Goal: Task Accomplishment & Management: Complete application form

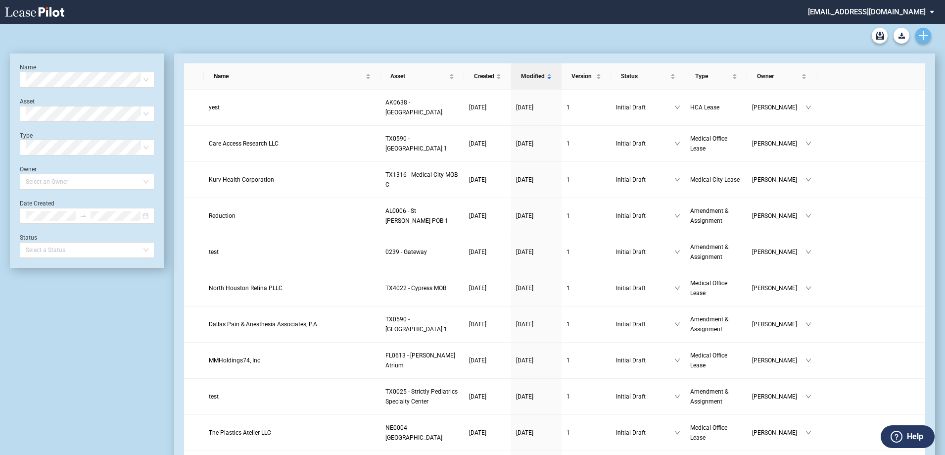
click at [924, 33] on use "Create new document" at bounding box center [923, 35] width 9 height 9
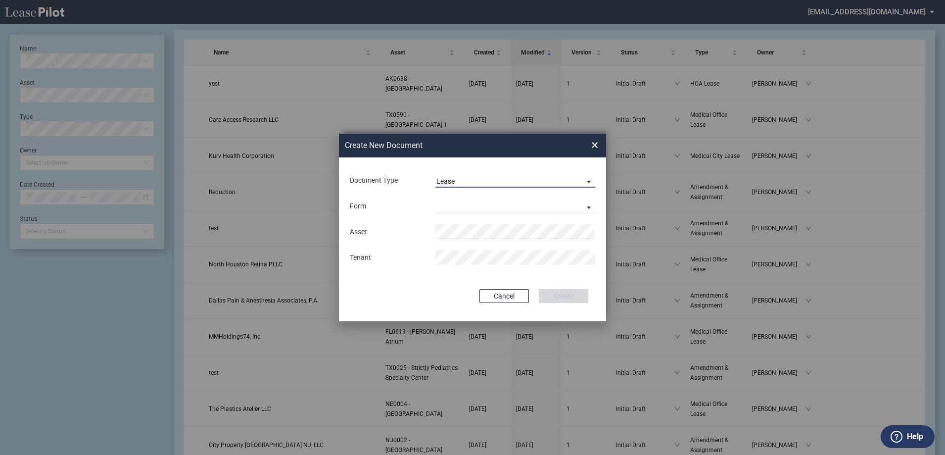
click at [531, 177] on span "Lease" at bounding box center [507, 182] width 142 height 10
click at [521, 204] on md-option "Amendment" at bounding box center [516, 205] width 176 height 24
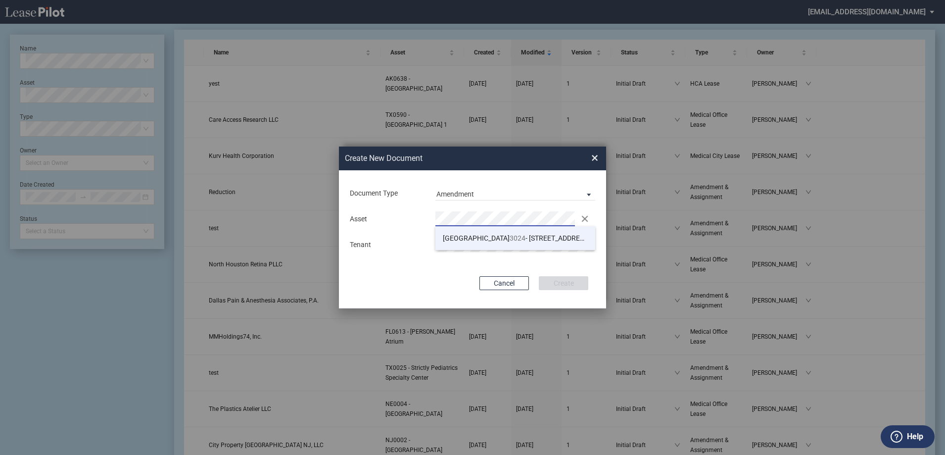
click at [488, 232] on li "TX 3024 - 251 Medical Center Boulevard" at bounding box center [515, 238] width 160 height 24
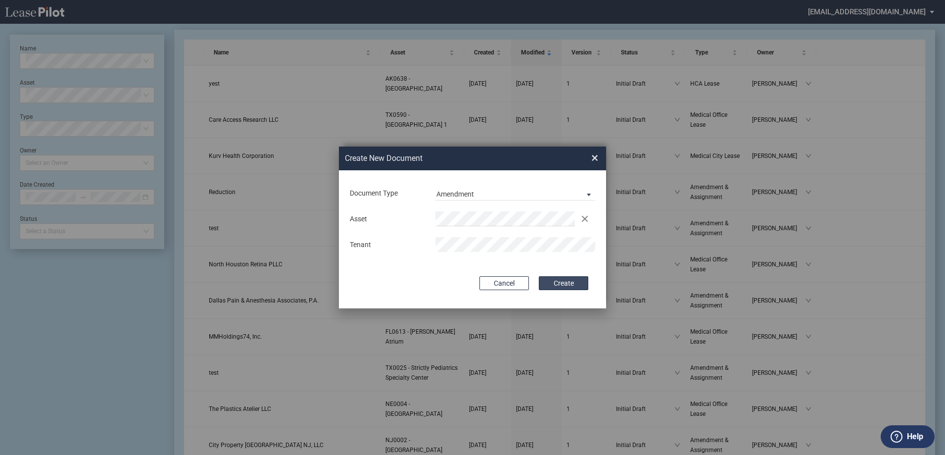
click at [550, 279] on button "Create" at bounding box center [563, 283] width 49 height 14
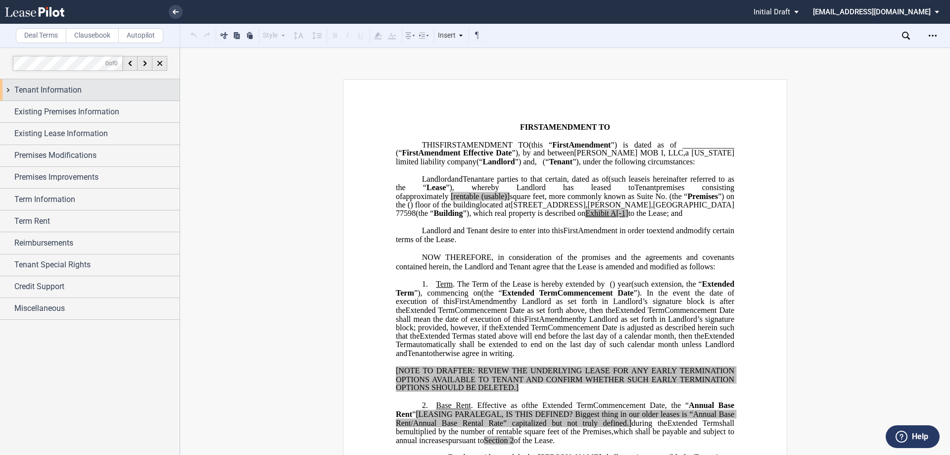
drag, startPoint x: 48, startPoint y: 85, endPoint x: 50, endPoint y: 91, distance: 6.0
click at [48, 85] on span "Tenant Information" at bounding box center [47, 90] width 67 height 12
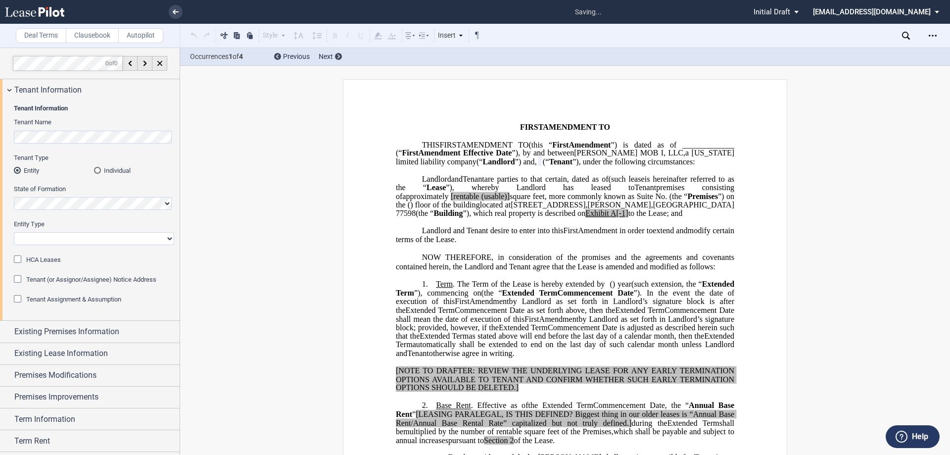
click at [60, 234] on select "Corporation Limited Liability Company General Partnership Limited Partnership O…" at bounding box center [94, 238] width 160 height 13
click at [14, 232] on select "Corporation Limited Liability Company General Partnership Limited Partnership O…" at bounding box center [94, 238] width 160 height 13
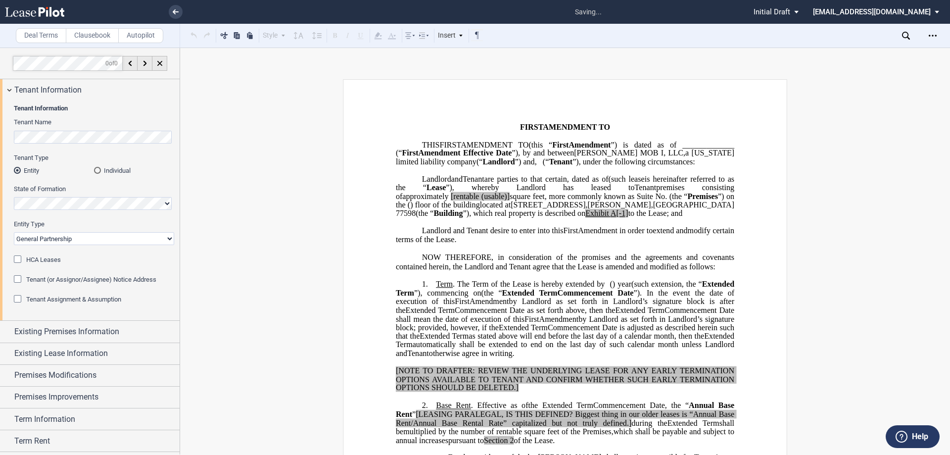
click at [66, 282] on span "Tenant (or Assignor/Assignee) Notice Address" at bounding box center [91, 279] width 130 height 7
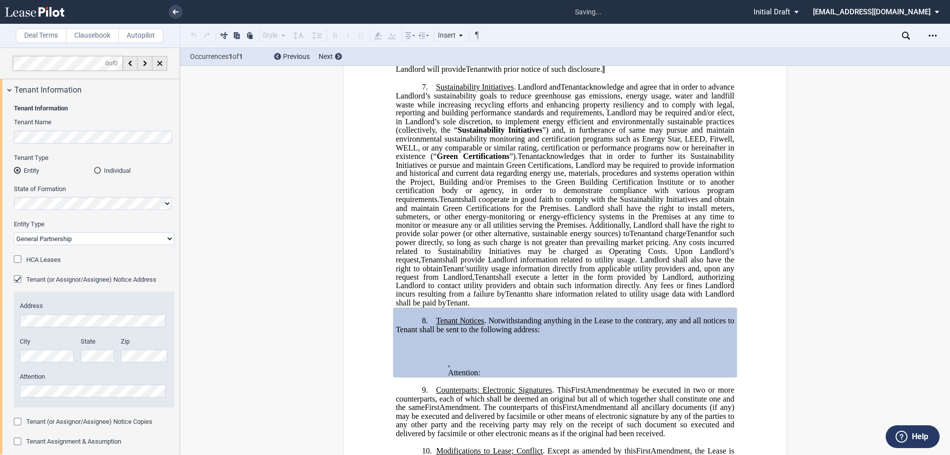
scroll to position [975, 0]
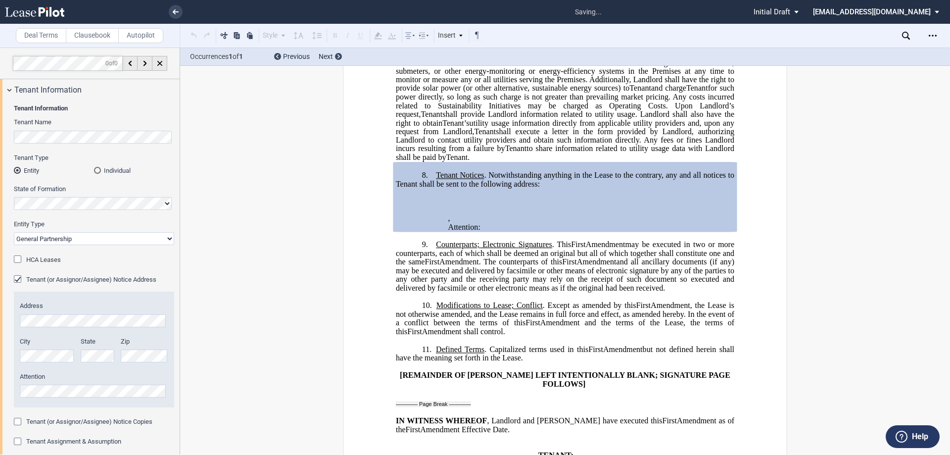
click at [69, 279] on span "Tenant (or Assignor/Assignee) Notice Address" at bounding box center [91, 279] width 130 height 7
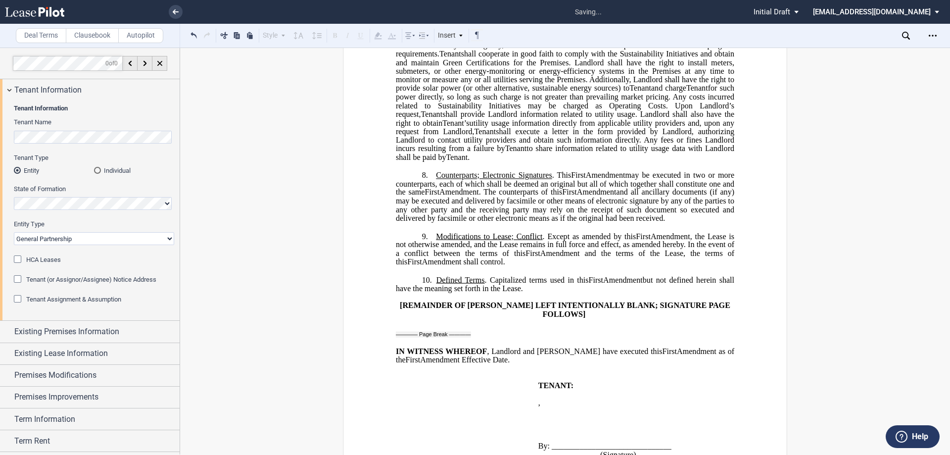
click at [77, 241] on select "Corporation Limited Liability Company General Partnership Limited Partnership O…" at bounding box center [94, 238] width 160 height 13
select select "limited liability company"
click at [14, 232] on select "Corporation Limited Liability Company General Partnership Limited Partnership O…" at bounding box center [94, 238] width 160 height 13
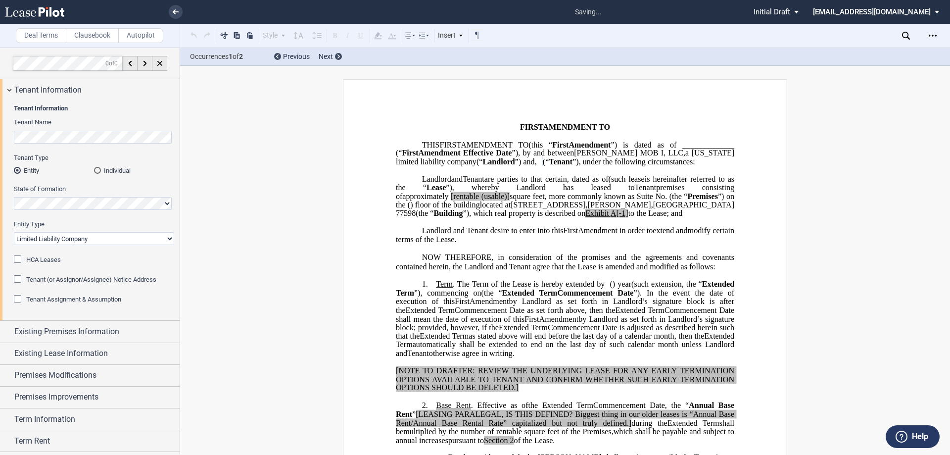
scroll to position [0, 0]
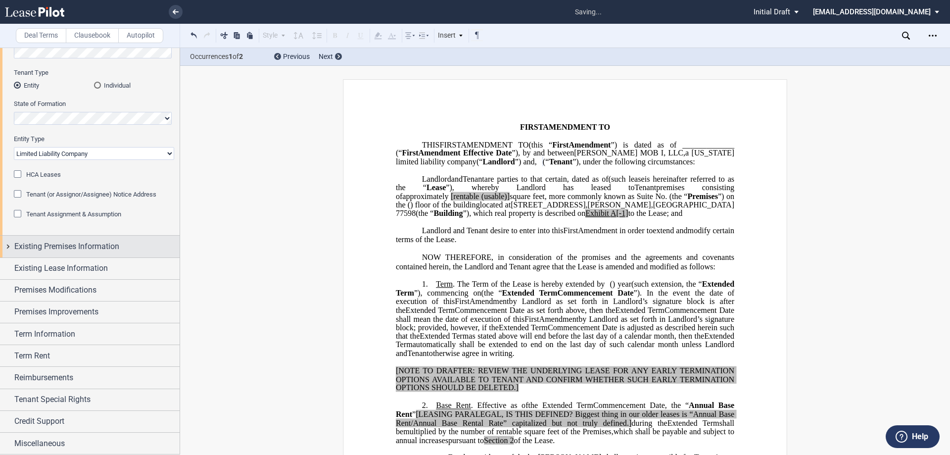
click at [100, 249] on span "Existing Premises Information" at bounding box center [66, 246] width 105 height 12
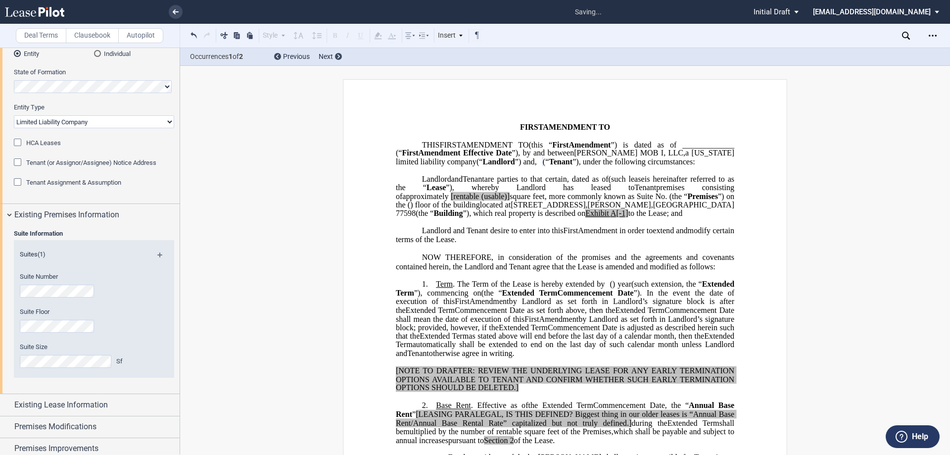
scroll to position [135, 0]
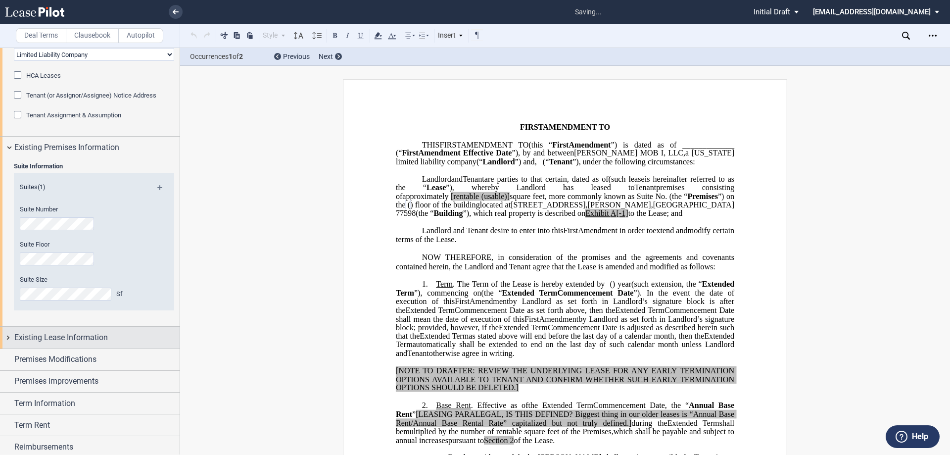
click at [85, 345] on div "Existing Lease Information" at bounding box center [90, 336] width 180 height 21
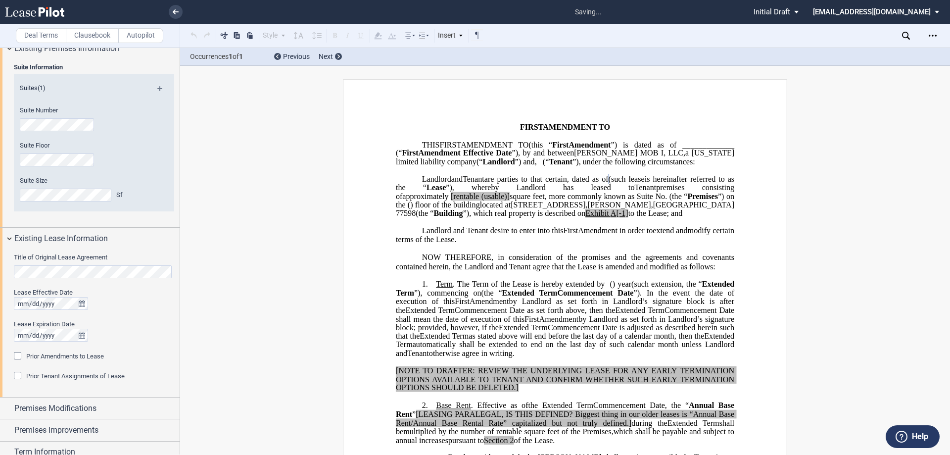
click at [27, 356] on span "Prior Amendments to Lease" at bounding box center [65, 355] width 78 height 7
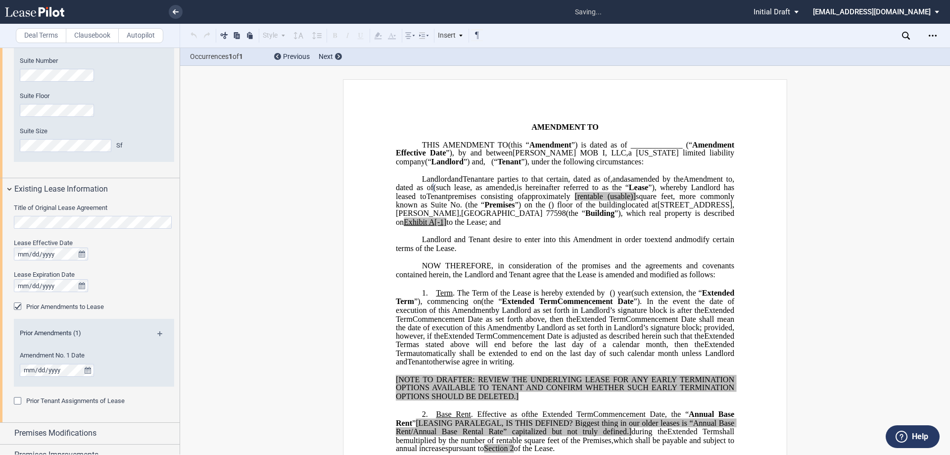
scroll to position [382, 0]
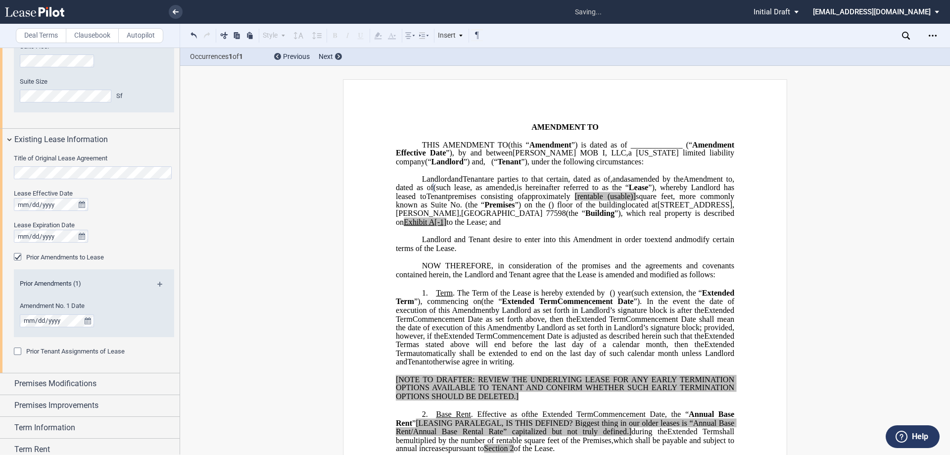
click at [58, 345] on div "Prior Amendments (1) Amendment No. 1 Date" at bounding box center [94, 309] width 160 height 74
click at [50, 355] on div "Prior Tenant Assignments of Lease" at bounding box center [75, 351] width 98 height 9
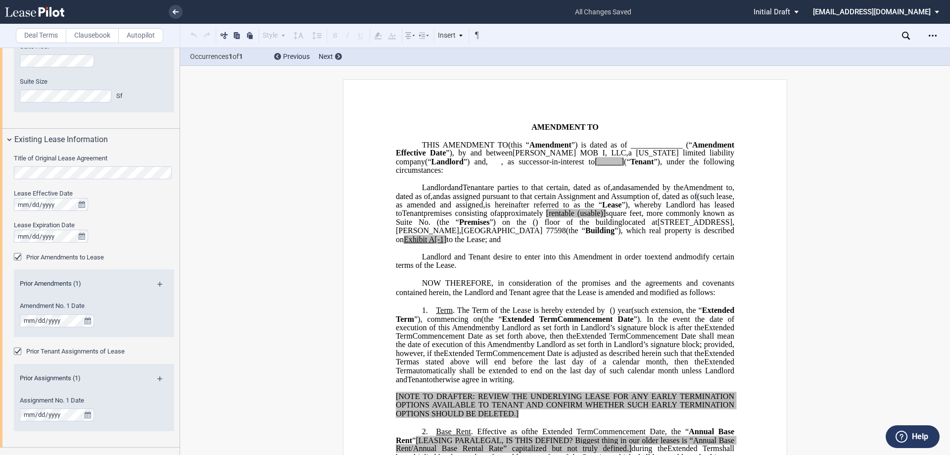
click at [665, 200] on span ", dated as of" at bounding box center [677, 195] width 39 height 9
click at [559, 200] on span "as assigned pursuant to that certain Assignment and Assumption of" at bounding box center [551, 195] width 214 height 9
click at [467, 200] on span "as assigned pursuant to that certain Assignment and Assumption of" at bounding box center [551, 195] width 214 height 9
click at [489, 200] on span "as assigned pursuant to that certain Assignment and Assumption of" at bounding box center [551, 195] width 214 height 9
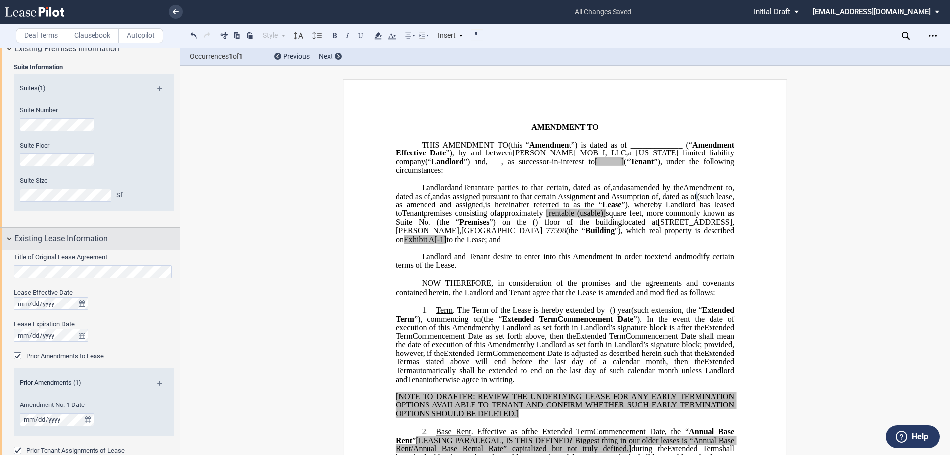
scroll to position [332, 0]
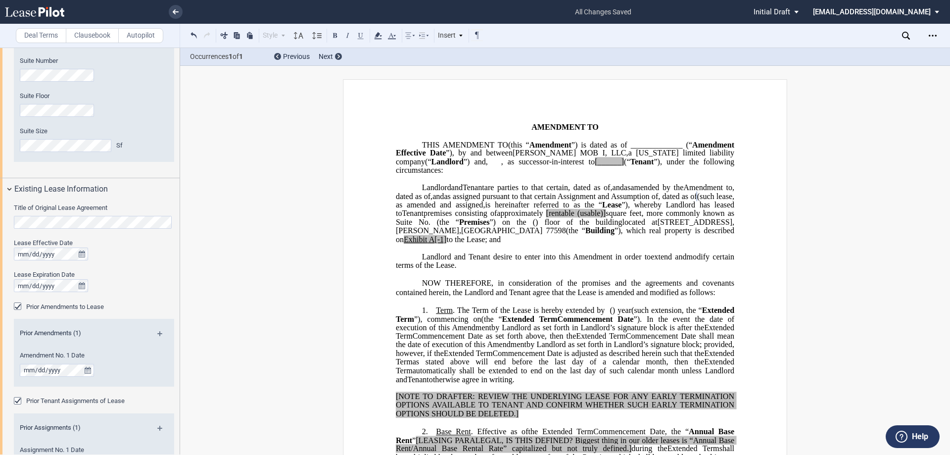
click at [157, 334] on md-icon at bounding box center [163, 337] width 13 height 12
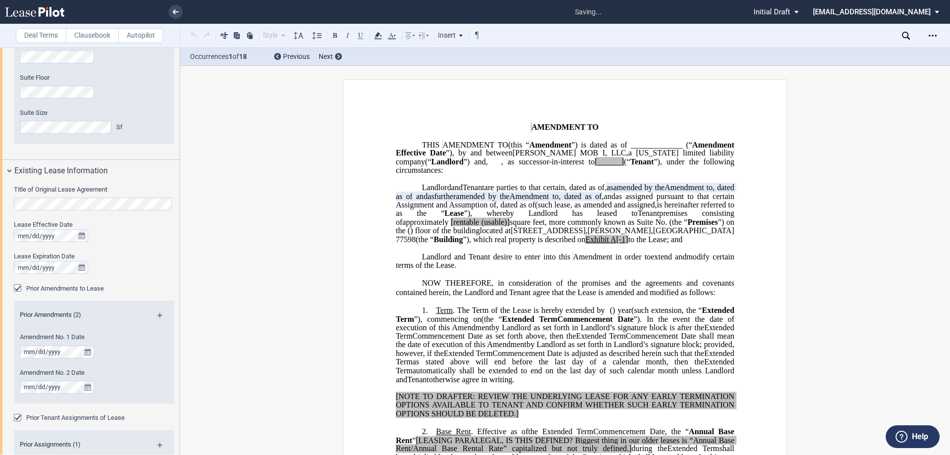
scroll to position [382, 0]
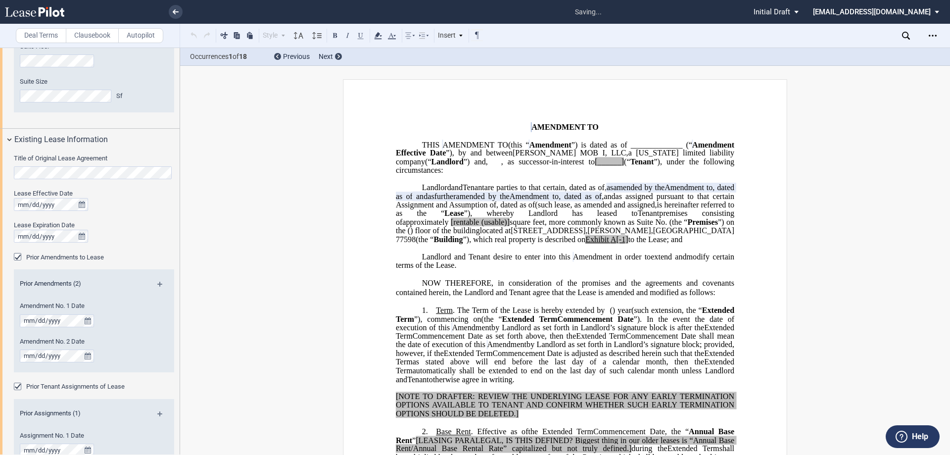
click at [570, 209] on span ", as amended and assigned," at bounding box center [613, 204] width 87 height 9
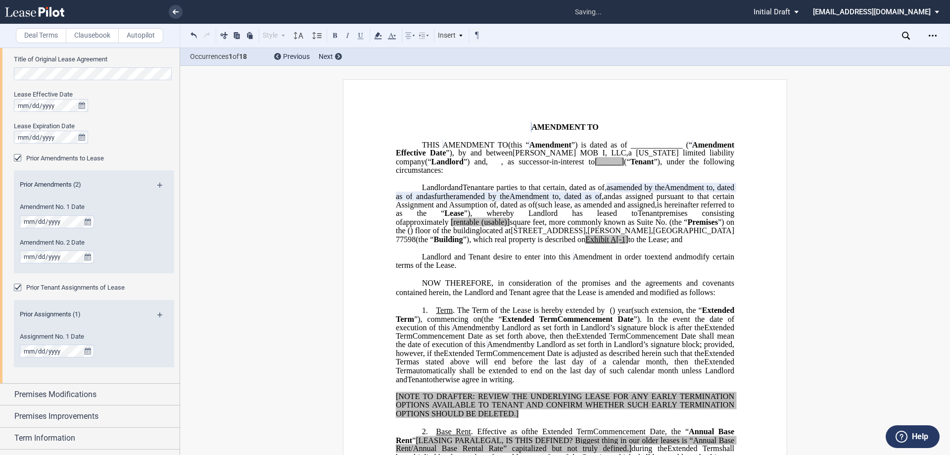
scroll to position [530, 0]
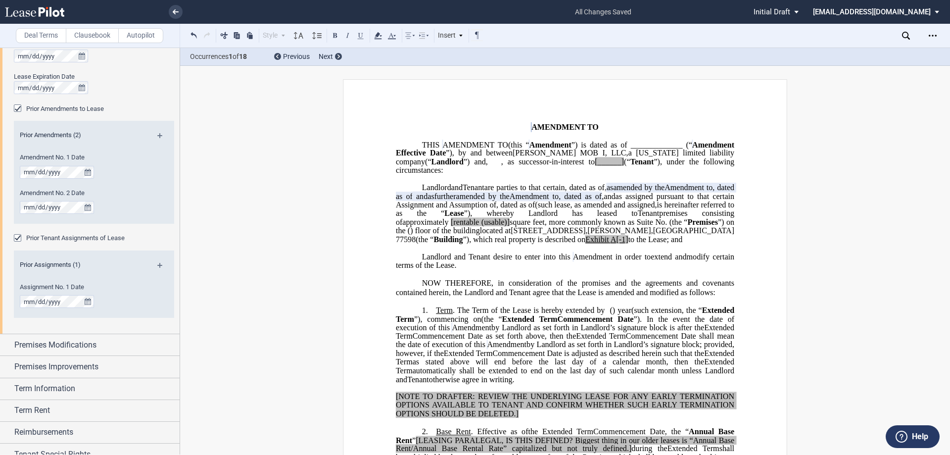
drag, startPoint x: 393, startPoint y: 207, endPoint x: 653, endPoint y: 206, distance: 260.2
click at [653, 206] on p "[PERSON_NAME] MOB I, LLC , a [US_STATE] limited liability company (“ Landlord ”…" at bounding box center [565, 214] width 338 height 60
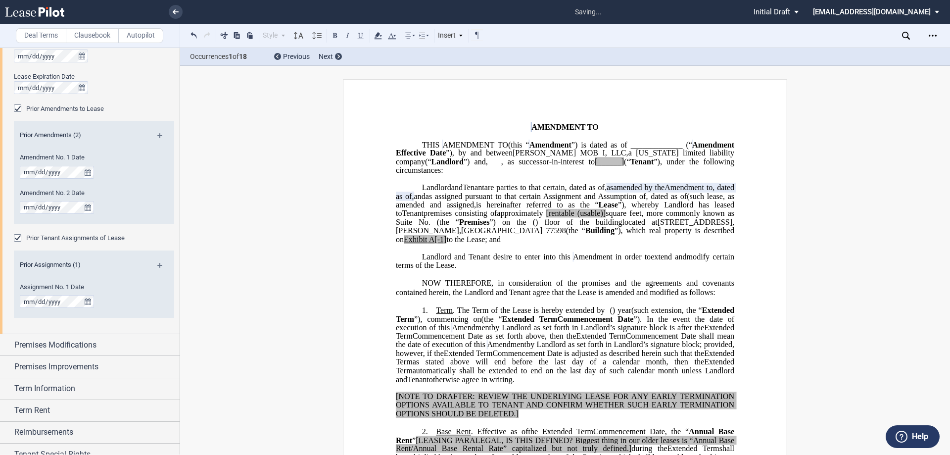
click at [425, 195] on span "and" at bounding box center [419, 195] width 11 height 9
click at [526, 209] on span ", as amended and assigned," at bounding box center [482, 204] width 88 height 9
drag, startPoint x: 583, startPoint y: 204, endPoint x: 702, endPoint y: 202, distance: 119.2
click at [702, 202] on span "assigned pursuant to that certain Assignment and Assumption of ﻿ ﻿ , dated as o…" at bounding box center [566, 199] width 340 height 17
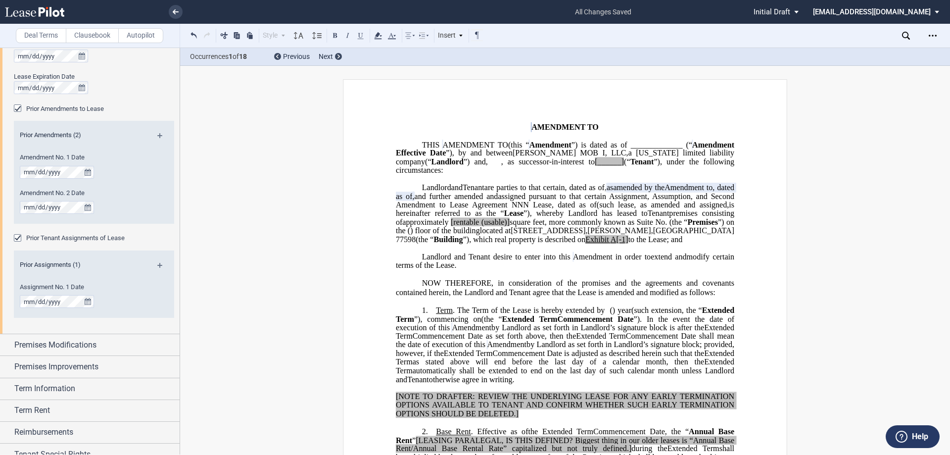
click at [585, 218] on span "”), whereby Landlord has leased to" at bounding box center [585, 213] width 124 height 9
click at [498, 198] on span "and further amended and" at bounding box center [457, 195] width 84 height 9
click at [606, 184] on span "," at bounding box center [605, 187] width 2 height 9
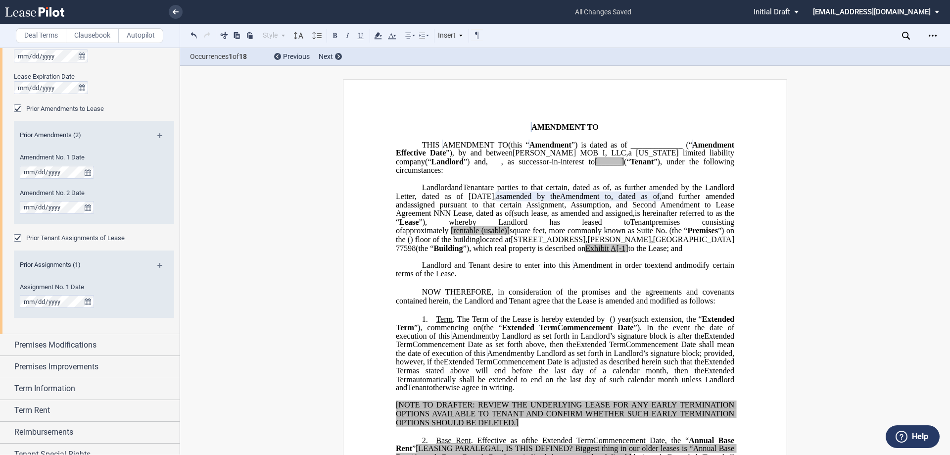
click at [567, 218] on span ", as amended and assigned," at bounding box center [591, 213] width 88 height 9
click at [496, 216] on span "﻿ Assumption, and Second Amendment to Lease Agreement NNN Lease" at bounding box center [566, 208] width 340 height 17
click at [499, 216] on span "﻿ Assumption, and Second Amendment to Lease Agreement NNN Lease" at bounding box center [566, 208] width 340 height 17
click at [482, 216] on span "﻿ Assumption, and Second Amendment to Lease Agreement NNN Lease" at bounding box center [566, 208] width 340 height 17
click at [491, 214] on span "﻿ Assumption, and Second Amendment to Lease Agreement NNN Lease" at bounding box center [566, 208] width 340 height 17
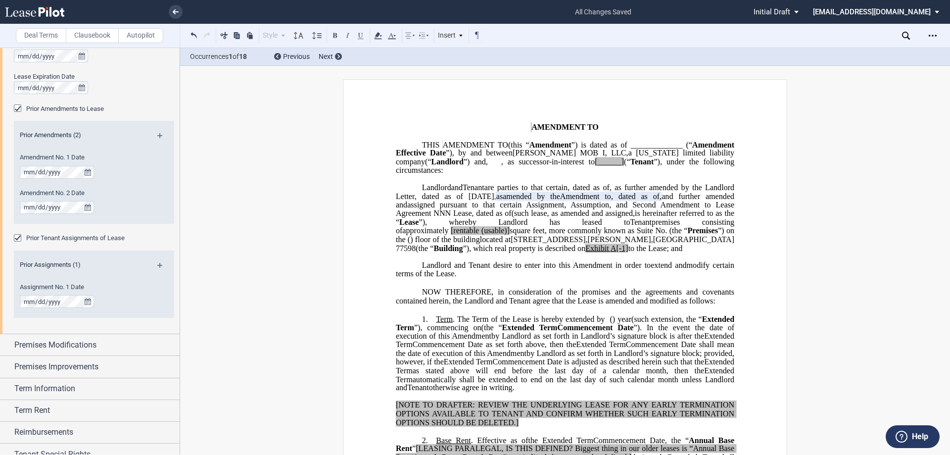
click at [536, 210] on span "﻿ Assumption, and Second Amendment to Lease Agreement NNN Lease" at bounding box center [566, 208] width 340 height 17
click at [564, 203] on span "assigned pursuant to that certain Assignment" at bounding box center [485, 204] width 157 height 9
click at [636, 207] on span "and further amended and" at bounding box center [566, 199] width 340 height 17
click at [625, 212] on span "﻿ Assumption, and Second Amendment to Lease Agreement NNN Lease" at bounding box center [566, 208] width 340 height 17
click at [626, 211] on span "﻿ Assumption, and Second Amendment to Lease Agreement NNN Lease" at bounding box center [566, 208] width 340 height 17
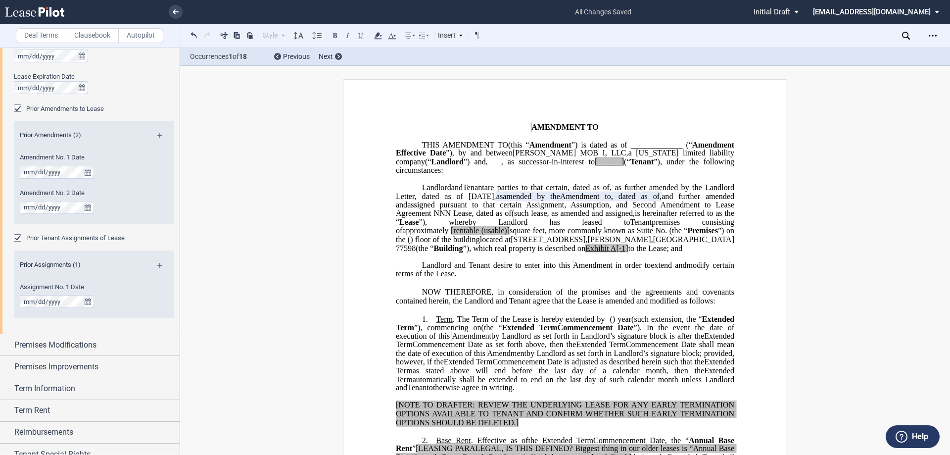
click at [619, 222] on span "is hereinafter referred to as the “" at bounding box center [566, 217] width 340 height 17
click at [571, 218] on span ", as amended and assigned," at bounding box center [591, 213] width 88 height 9
click at [469, 227] on span "”), whereby Landlord has leased to" at bounding box center [523, 222] width 211 height 9
click at [511, 218] on span "(such lease" at bounding box center [529, 213] width 36 height 9
click at [494, 216] on p "[PERSON_NAME] MOB I, LLC , a [US_STATE] limited liability company (“ Landlord ”…" at bounding box center [565, 218] width 338 height 69
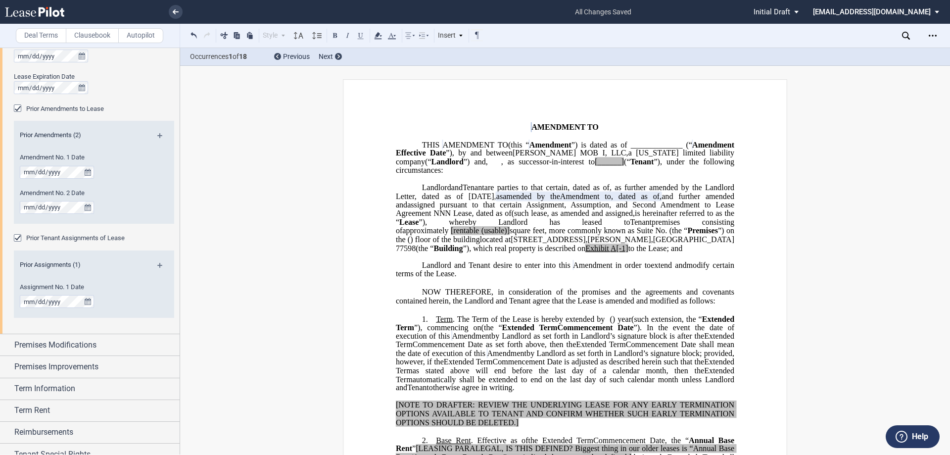
click at [600, 213] on span "﻿ Assumption, and Second Amendment to Lease Agreement NNN Lease" at bounding box center [566, 208] width 340 height 17
click at [479, 231] on span "[rentable" at bounding box center [465, 230] width 28 height 9
click at [479, 230] on span "[rentable" at bounding box center [465, 230] width 28 height 9
drag, startPoint x: 727, startPoint y: 229, endPoint x: 699, endPoint y: 228, distance: 27.2
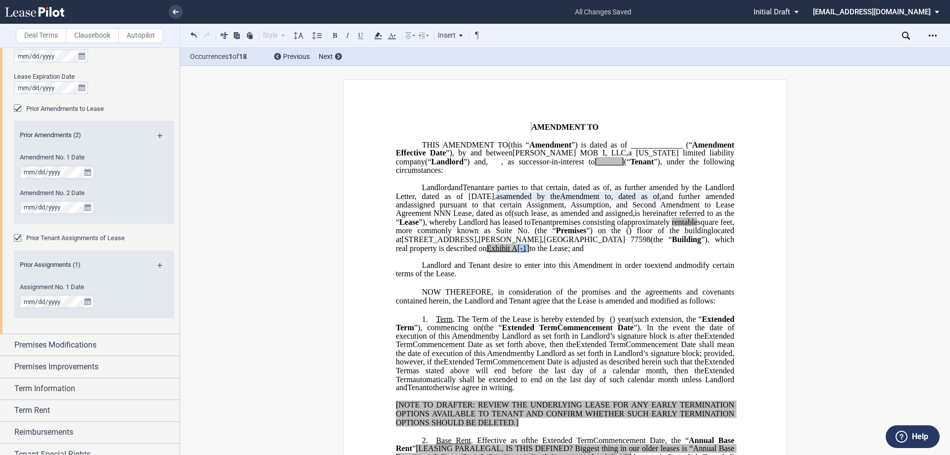
drag, startPoint x: 446, startPoint y: 257, endPoint x: 434, endPoint y: 257, distance: 11.4
click at [434, 252] on span "located at [STREET_ADDRESS][PERSON_NAME] (the “ Building ”), which real propert…" at bounding box center [566, 239] width 340 height 26
drag, startPoint x: 505, startPoint y: 191, endPoint x: 514, endPoint y: 187, distance: 10.0
click at [505, 191] on span "are parties to that certain" at bounding box center [525, 187] width 83 height 9
click at [609, 187] on span ", dated as of" at bounding box center [588, 187] width 42 height 9
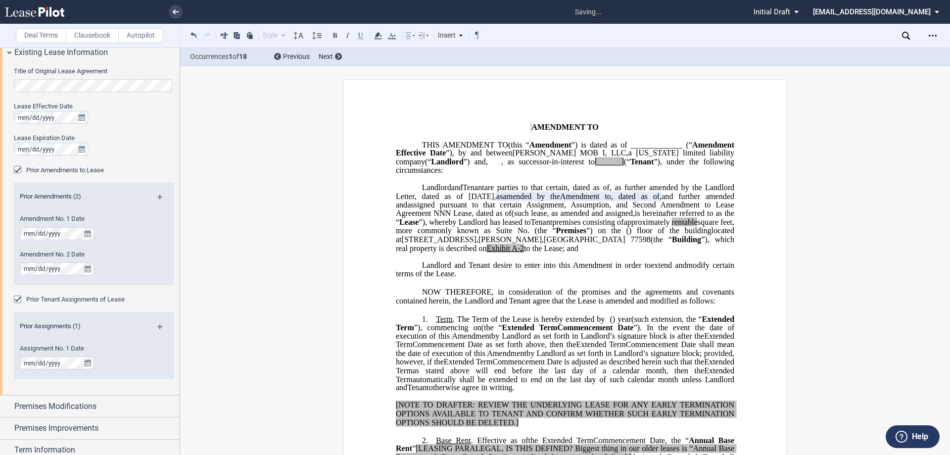
scroll to position [382, 0]
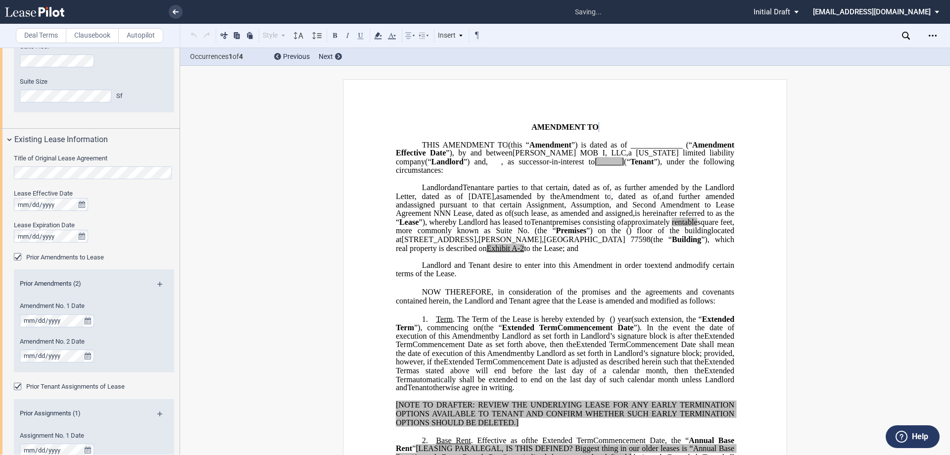
click at [518, 192] on span "are parties to that certain" at bounding box center [525, 187] width 83 height 9
click at [565, 192] on span "are parties to that certain" at bounding box center [525, 187] width 83 height 9
click at [701, 218] on span "﻿ Assumption, and Second Amendment to Lease Agreement NNN Lease" at bounding box center [566, 208] width 340 height 17
click at [542, 218] on span "﻿ Assumption, and Second Amendment to Lease Agreement NNN Lease" at bounding box center [566, 208] width 340 height 17
click at [611, 200] on span ", dated as of" at bounding box center [635, 195] width 48 height 9
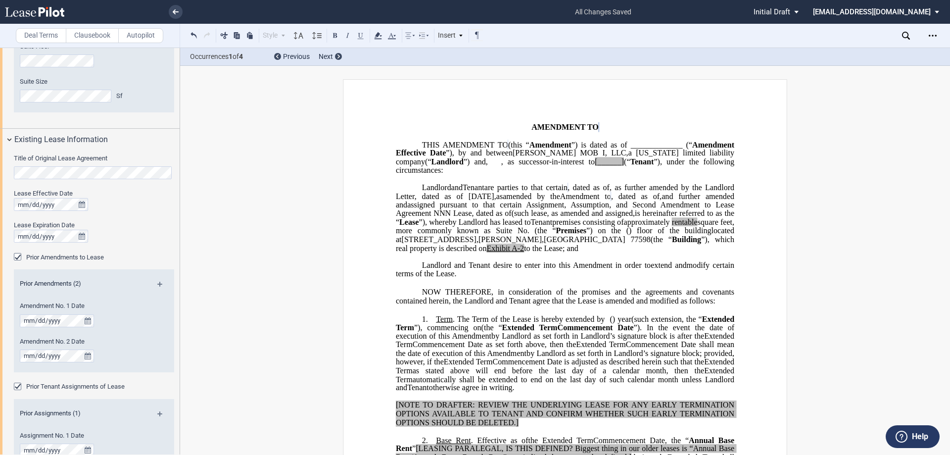
click at [518, 163] on span "limited liability company" at bounding box center [566, 156] width 340 height 17
drag, startPoint x: 620, startPoint y: 169, endPoint x: 651, endPoint y: 169, distance: 30.7
click at [651, 169] on p "THIS ﻿ ﻿ FIRST AMENDMENT TO ﻿ ﻿ (this “ ﻿ ﻿ First Amendment ”) is dated as of _…" at bounding box center [565, 157] width 338 height 35
click at [648, 175] on p "THIS ﻿ ﻿ FIRST AMENDMENT TO ﻿ ﻿ (this “ ﻿ ﻿ First Amendment ”) is dated as of _…" at bounding box center [565, 157] width 338 height 35
click at [692, 166] on span "Tenant" at bounding box center [680, 161] width 24 height 9
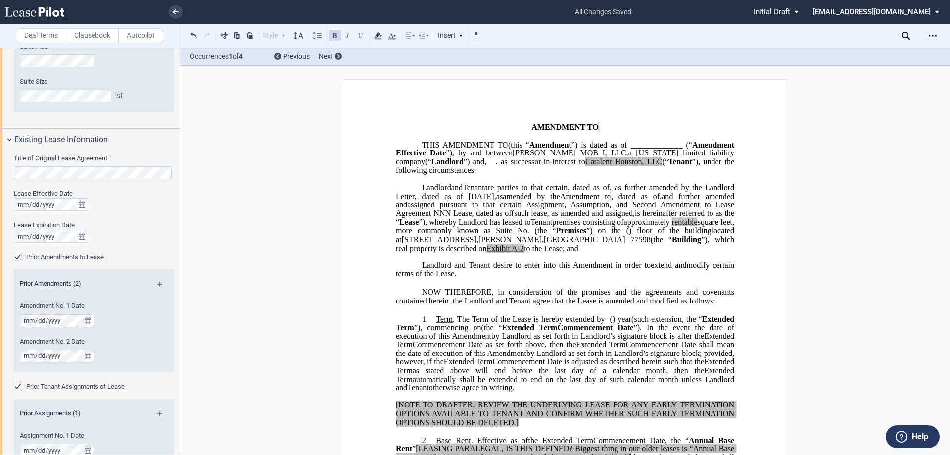
click at [609, 192] on span ", dated as of" at bounding box center [588, 187] width 42 height 9
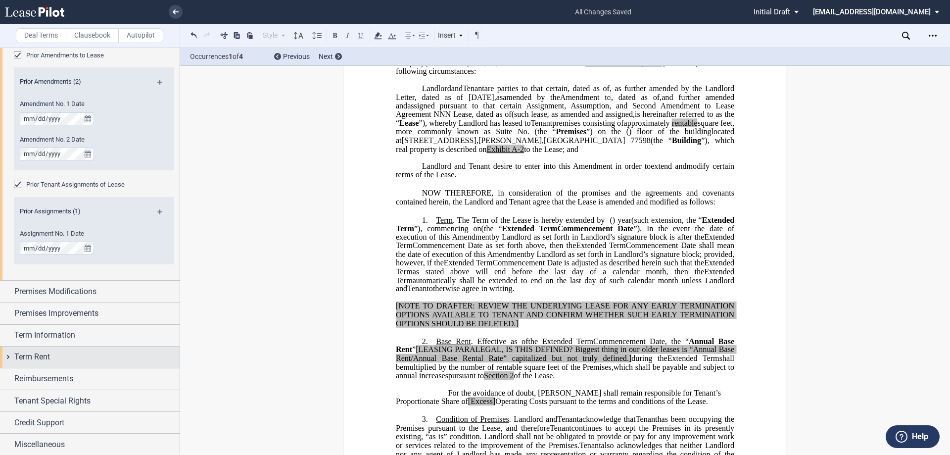
scroll to position [585, 0]
click at [100, 333] on div "Term Information" at bounding box center [96, 333] width 165 height 12
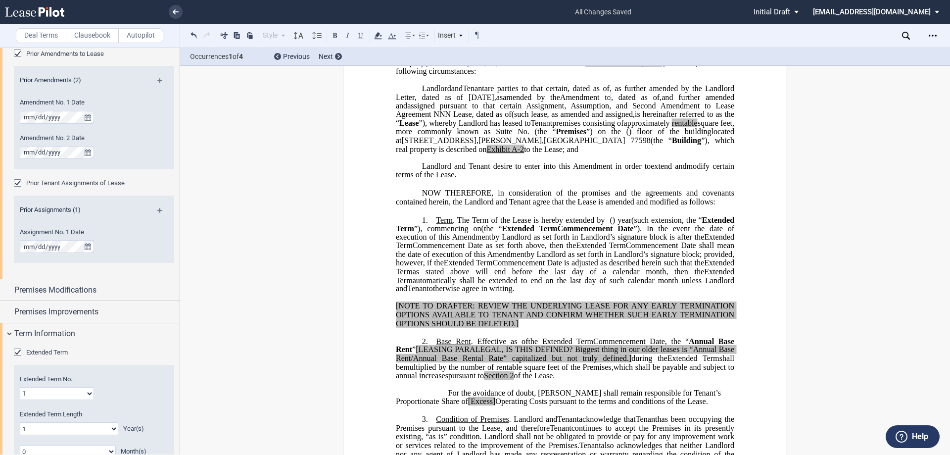
click at [59, 349] on span "Extended Term" at bounding box center [47, 351] width 42 height 7
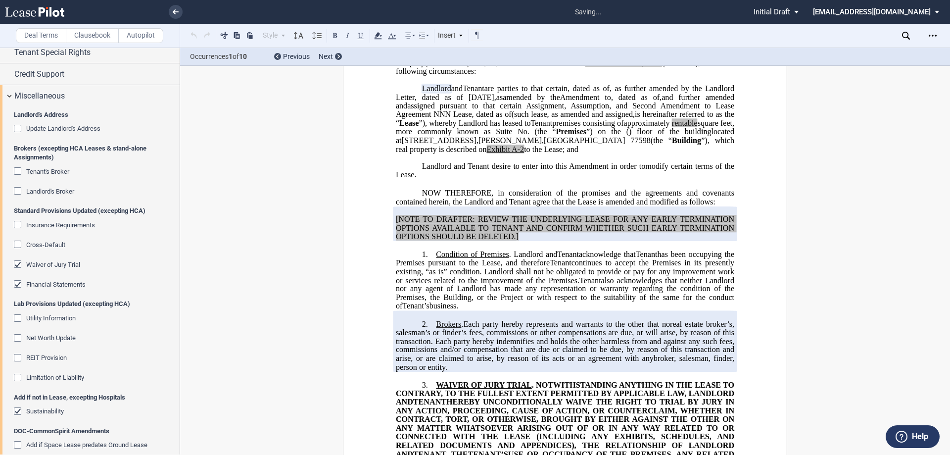
click at [61, 407] on md-checkbox "Sustainability" at bounding box center [39, 412] width 50 height 10
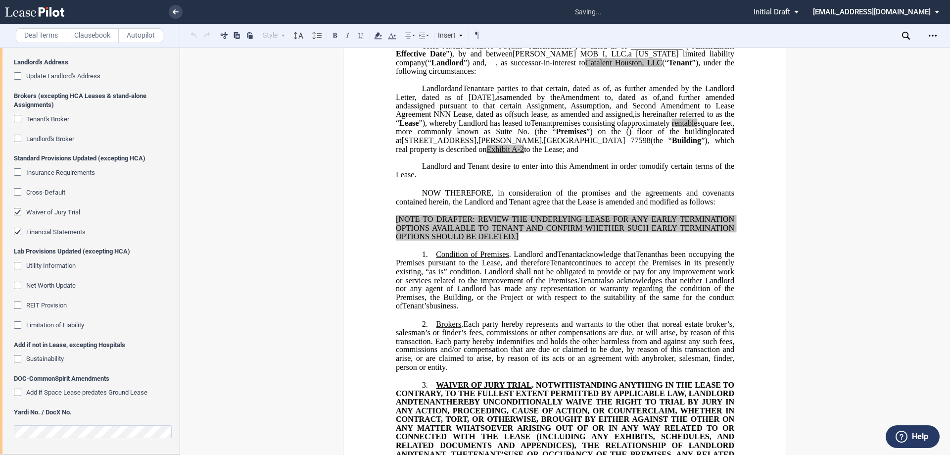
click at [42, 260] on div "Lab Provisions Updated (excepting HCA) Utility Information Net Worth Update REI…" at bounding box center [94, 293] width 160 height 93
click at [43, 230] on span "Financial Statements" at bounding box center [55, 231] width 59 height 7
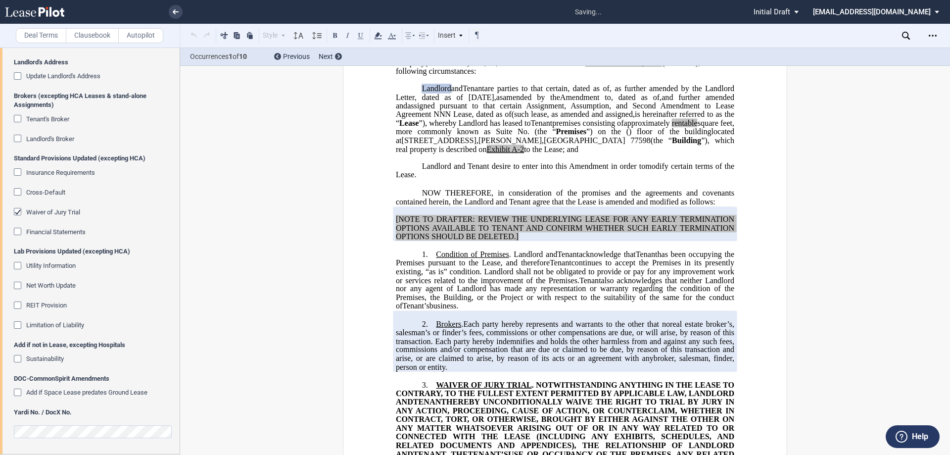
click at [46, 213] on span "Waiver of Jury Trial" at bounding box center [53, 211] width 54 height 7
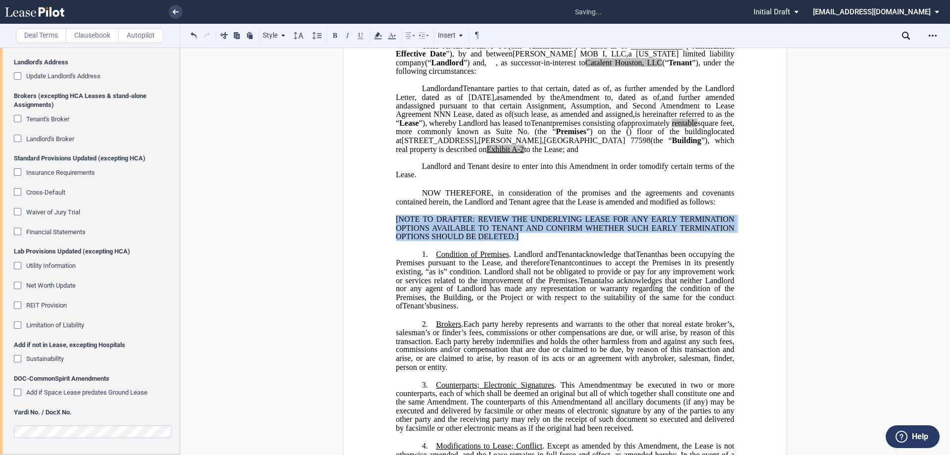
drag, startPoint x: 525, startPoint y: 254, endPoint x: 370, endPoint y: 234, distance: 156.1
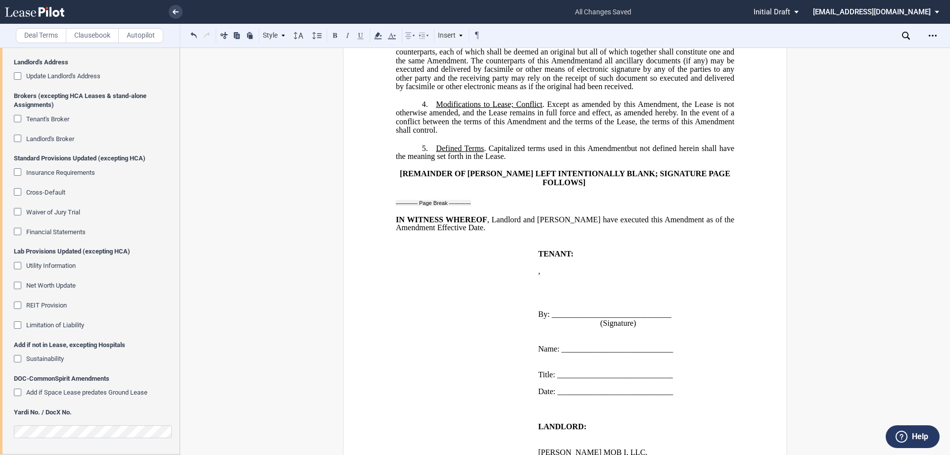
scroll to position [257, 0]
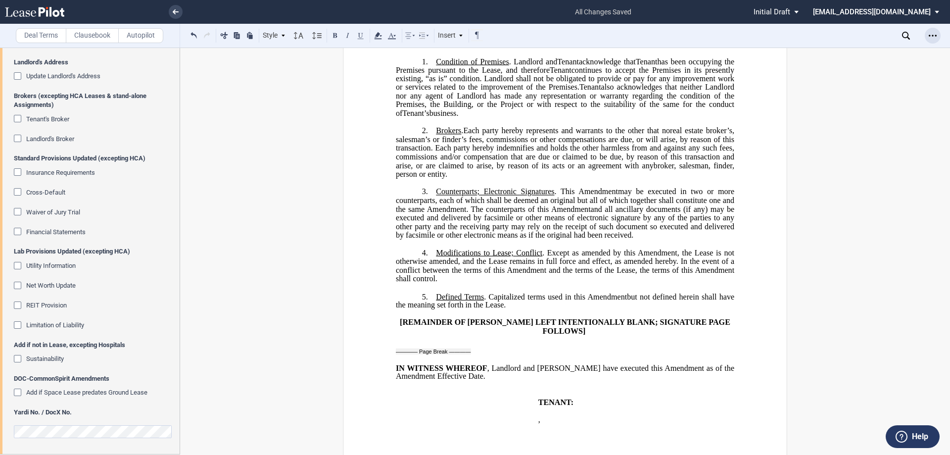
click at [926, 37] on div "Open Lease options menu" at bounding box center [933, 36] width 16 height 16
click at [865, 57] on div "Download" at bounding box center [871, 52] width 139 height 13
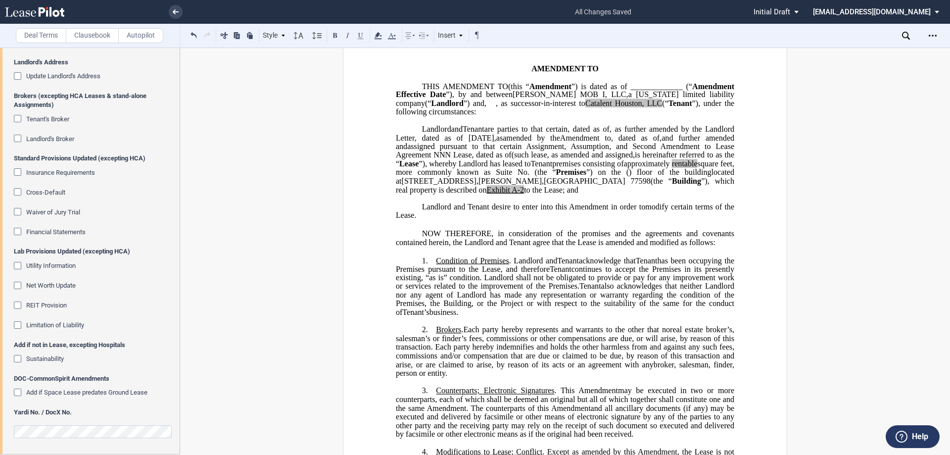
scroll to position [0, 0]
